Goal: Information Seeking & Learning: Understand process/instructions

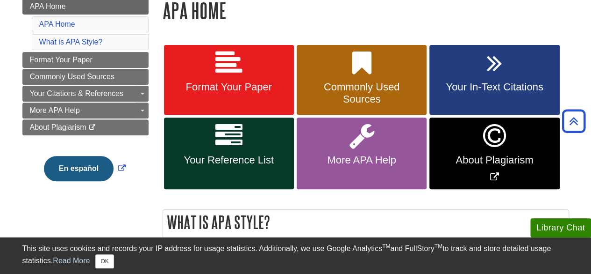
scroll to position [143, 0]
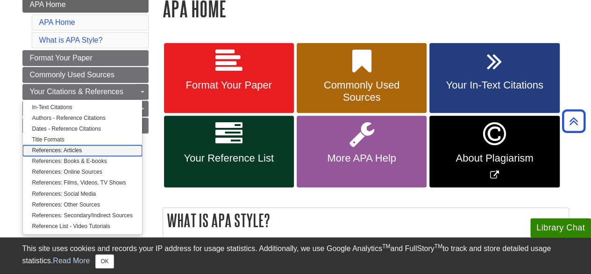
click at [66, 147] on link "References: Articles" at bounding box center [82, 150] width 119 height 11
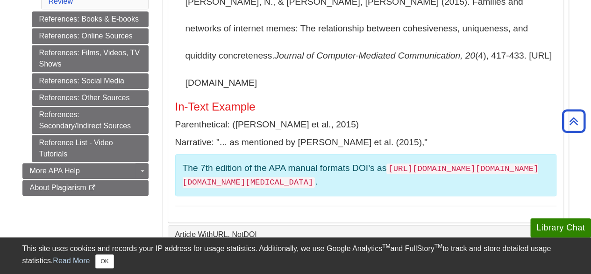
scroll to position [231, 0]
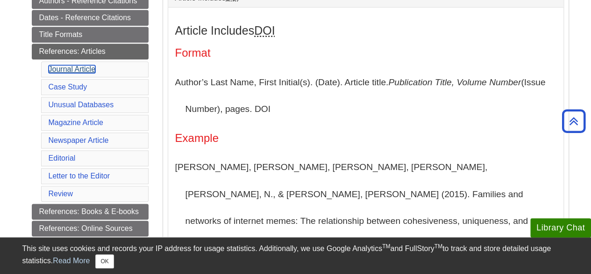
click at [89, 65] on link "Journal Article" at bounding box center [72, 69] width 47 height 8
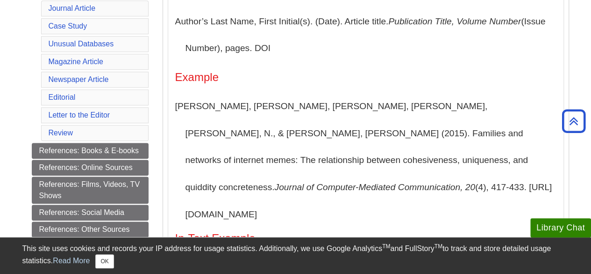
scroll to position [298, 0]
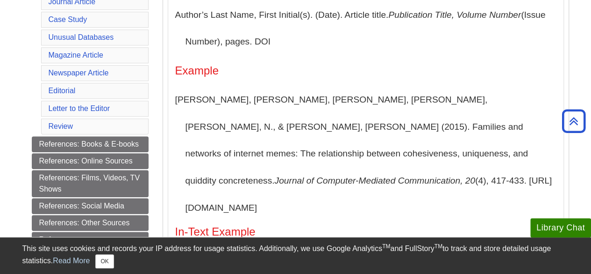
click at [0, 260] on aside "Library Chat This site uses cookies and records your IP address for usage stati…" at bounding box center [295, 255] width 591 height 37
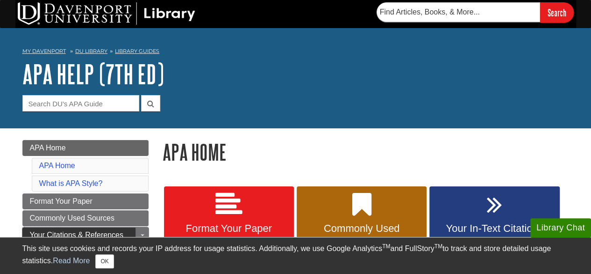
click at [107, 231] on span "Your Citations & References" at bounding box center [77, 235] width 94 height 8
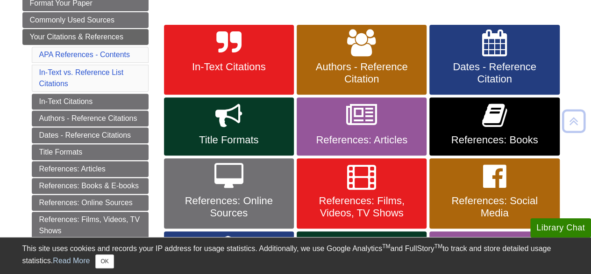
scroll to position [163, 0]
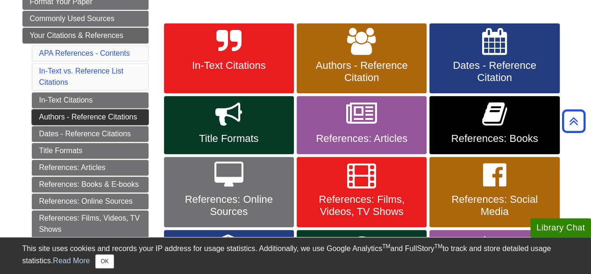
click at [119, 115] on link "Authors - Reference Citations" at bounding box center [90, 117] width 117 height 16
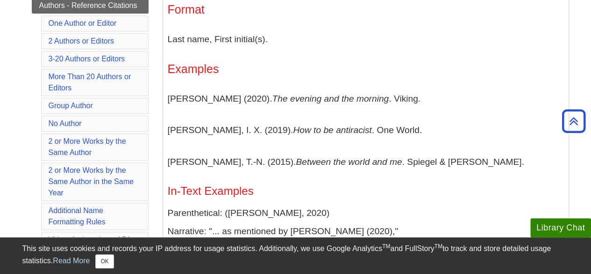
scroll to position [232, 0]
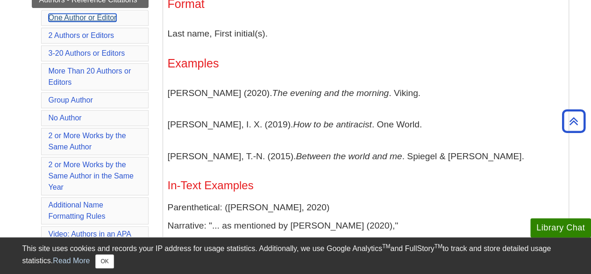
click at [80, 16] on link "One Author or Editor" at bounding box center [83, 18] width 68 height 8
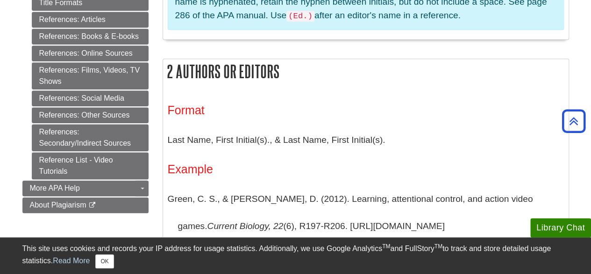
scroll to position [520, 0]
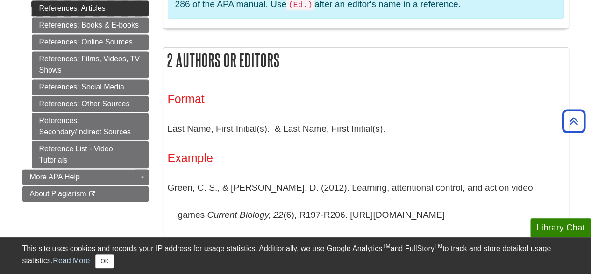
scroll to position [232, 0]
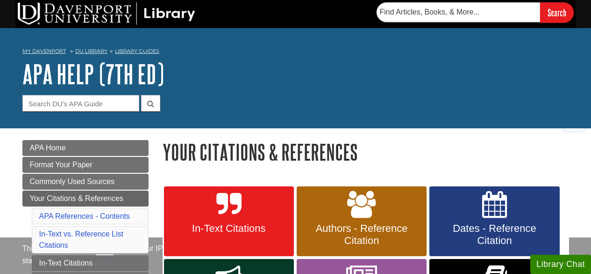
scroll to position [163, 0]
